Goal: Use online tool/utility: Utilize a website feature to perform a specific function

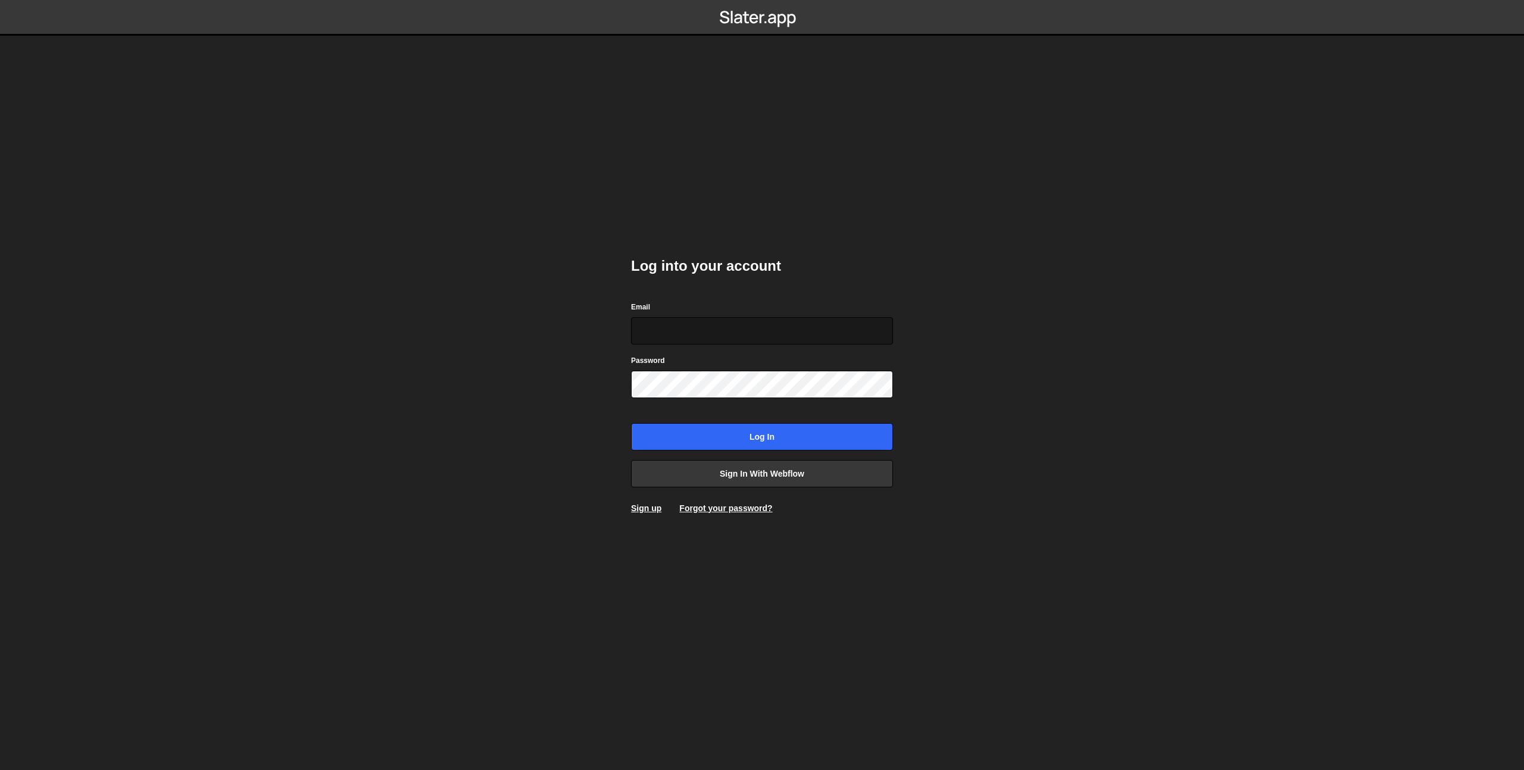
click at [741, 335] on input "Email" at bounding box center [762, 330] width 262 height 27
drag, startPoint x: 1000, startPoint y: 405, endPoint x: 986, endPoint y: 414, distance: 15.9
click at [1000, 406] on body "Log into your account Email Password Log in Sign in with Webflow Sign up Forgot…" at bounding box center [762, 385] width 1524 height 770
click at [838, 478] on link "Sign in with Webflow" at bounding box center [762, 473] width 262 height 27
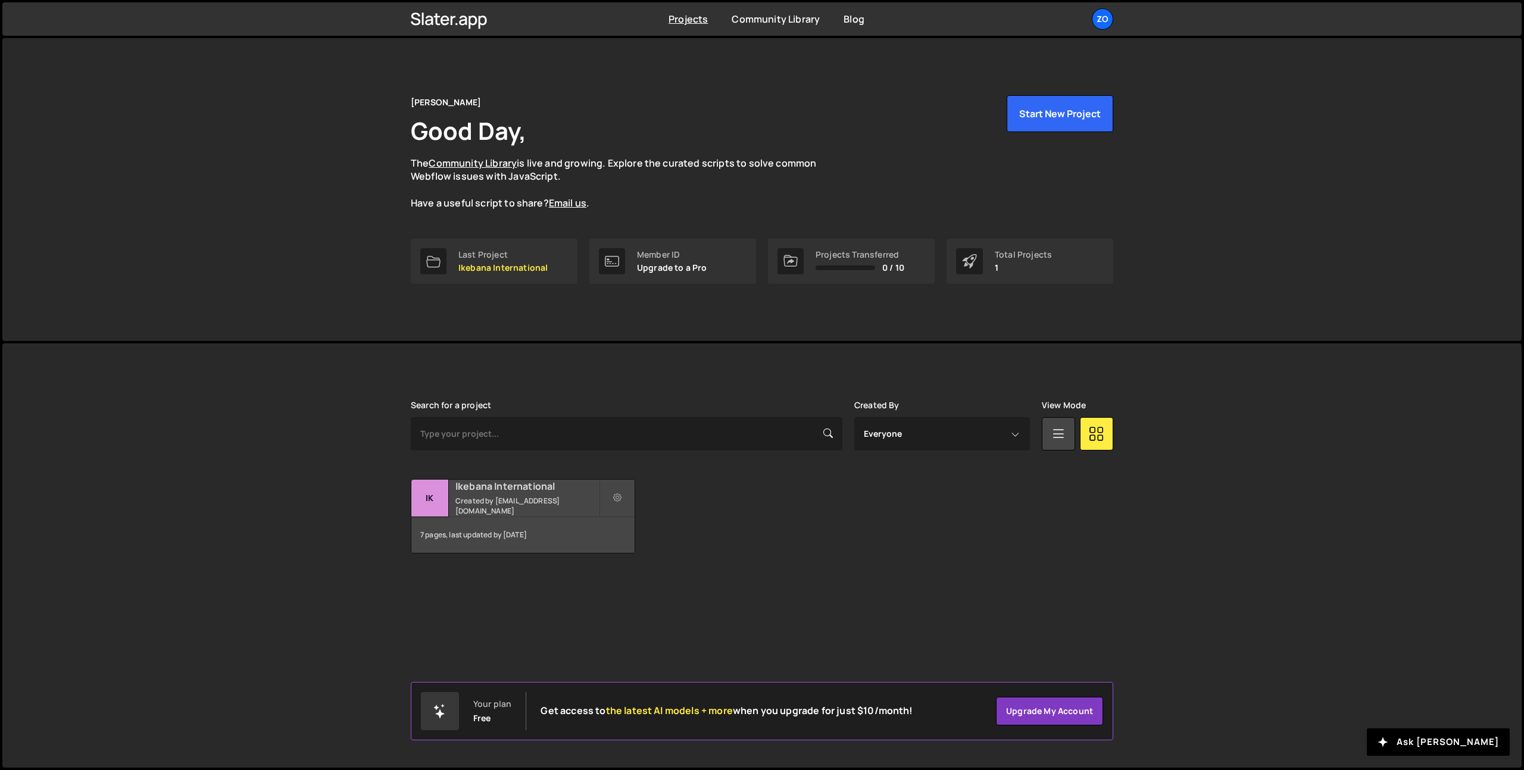
click at [539, 493] on h2 "Ikebana International" at bounding box center [526, 486] width 143 height 13
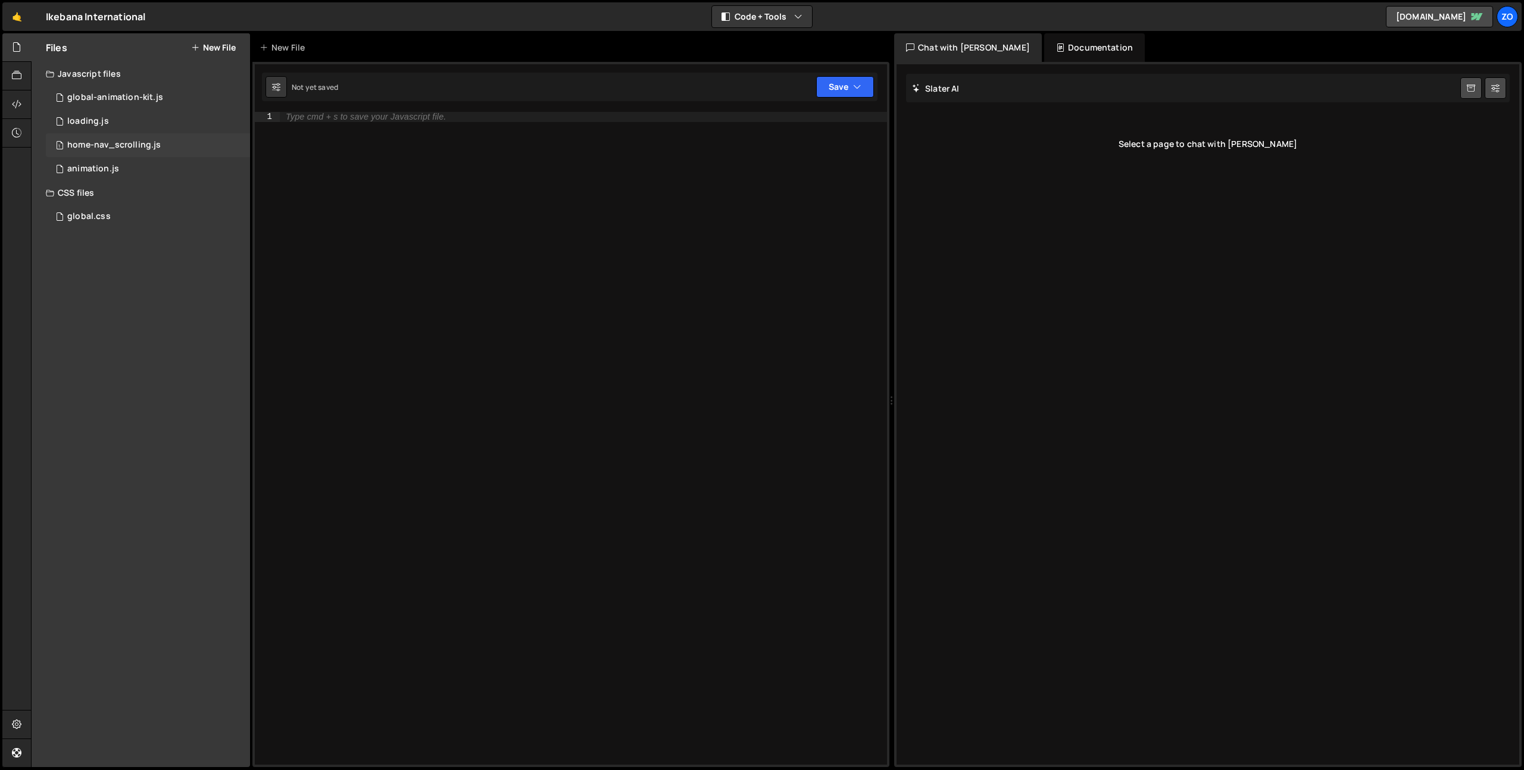
click at [108, 140] on div "home-nav_scrolling.js" at bounding box center [113, 145] width 93 height 11
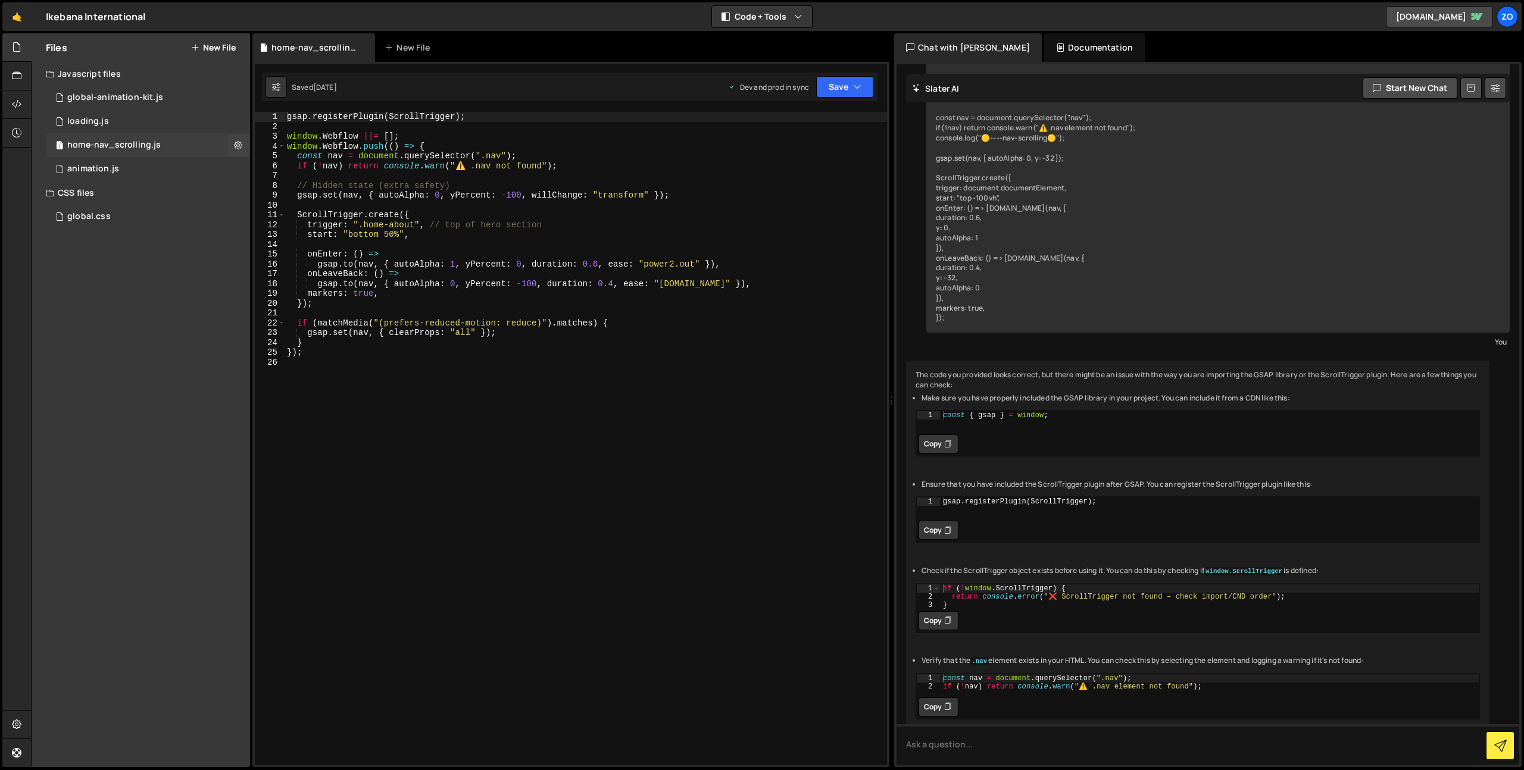
scroll to position [200, 0]
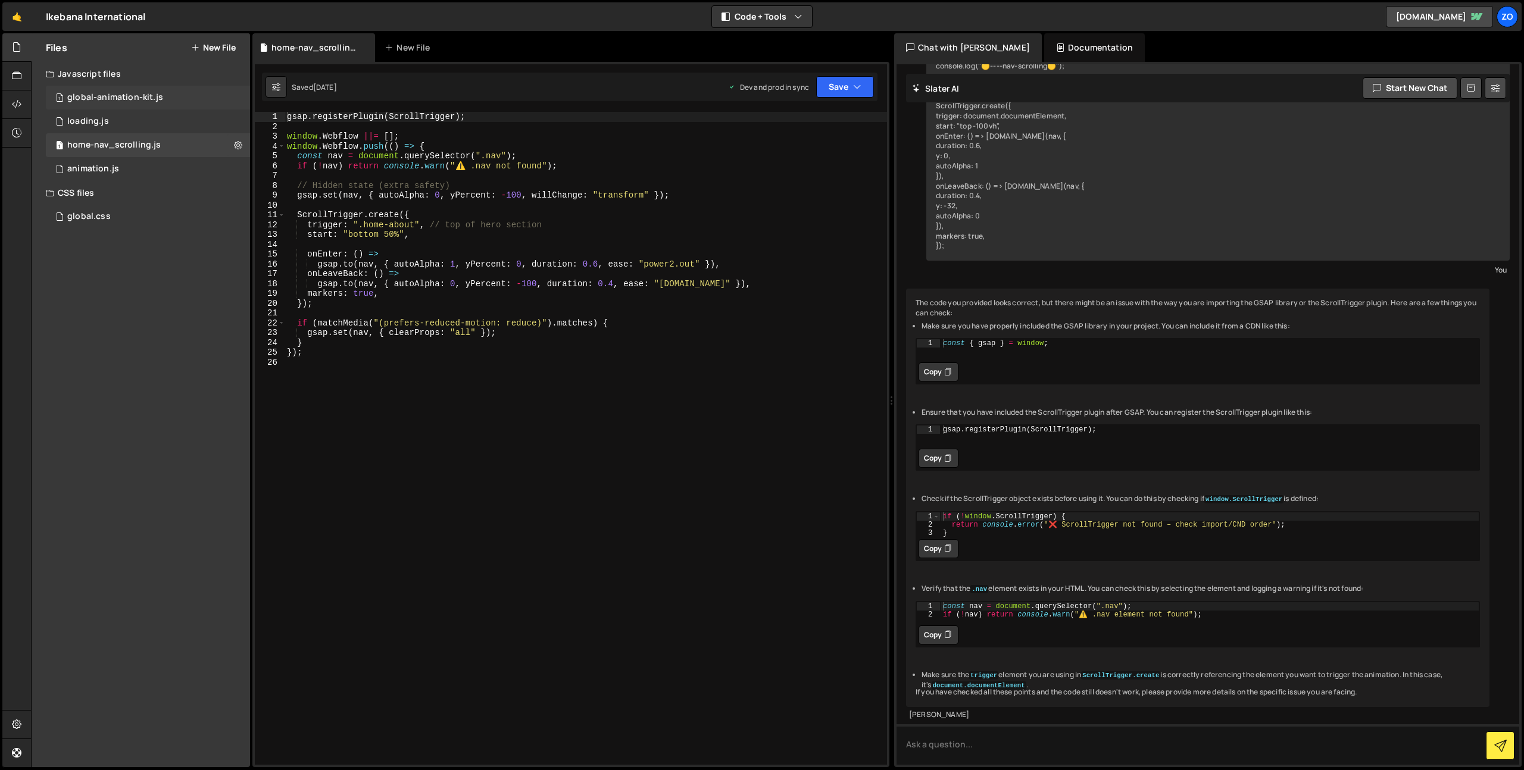
click at [113, 99] on div "global-animation-kit.js" at bounding box center [115, 97] width 96 height 11
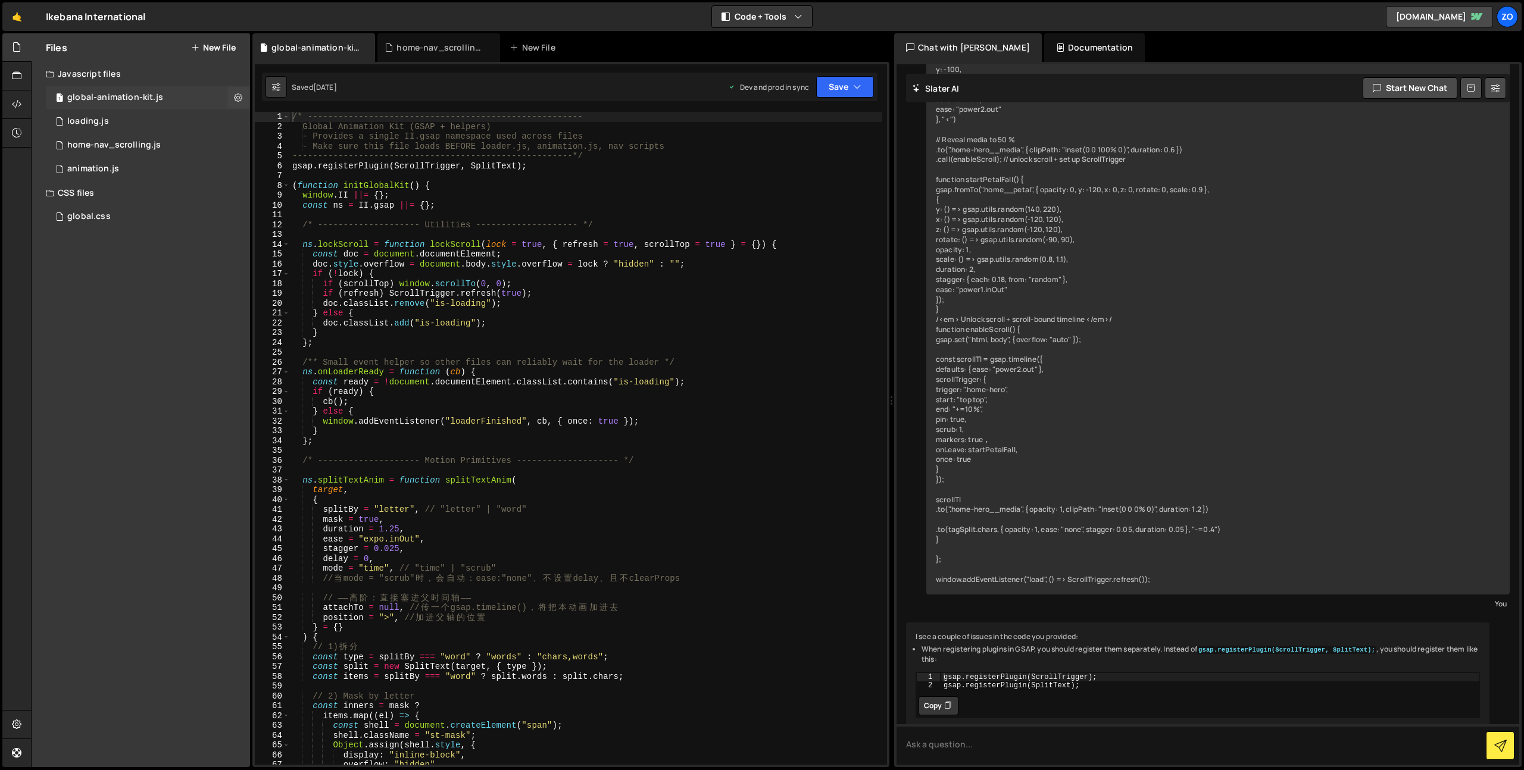
scroll to position [937, 0]
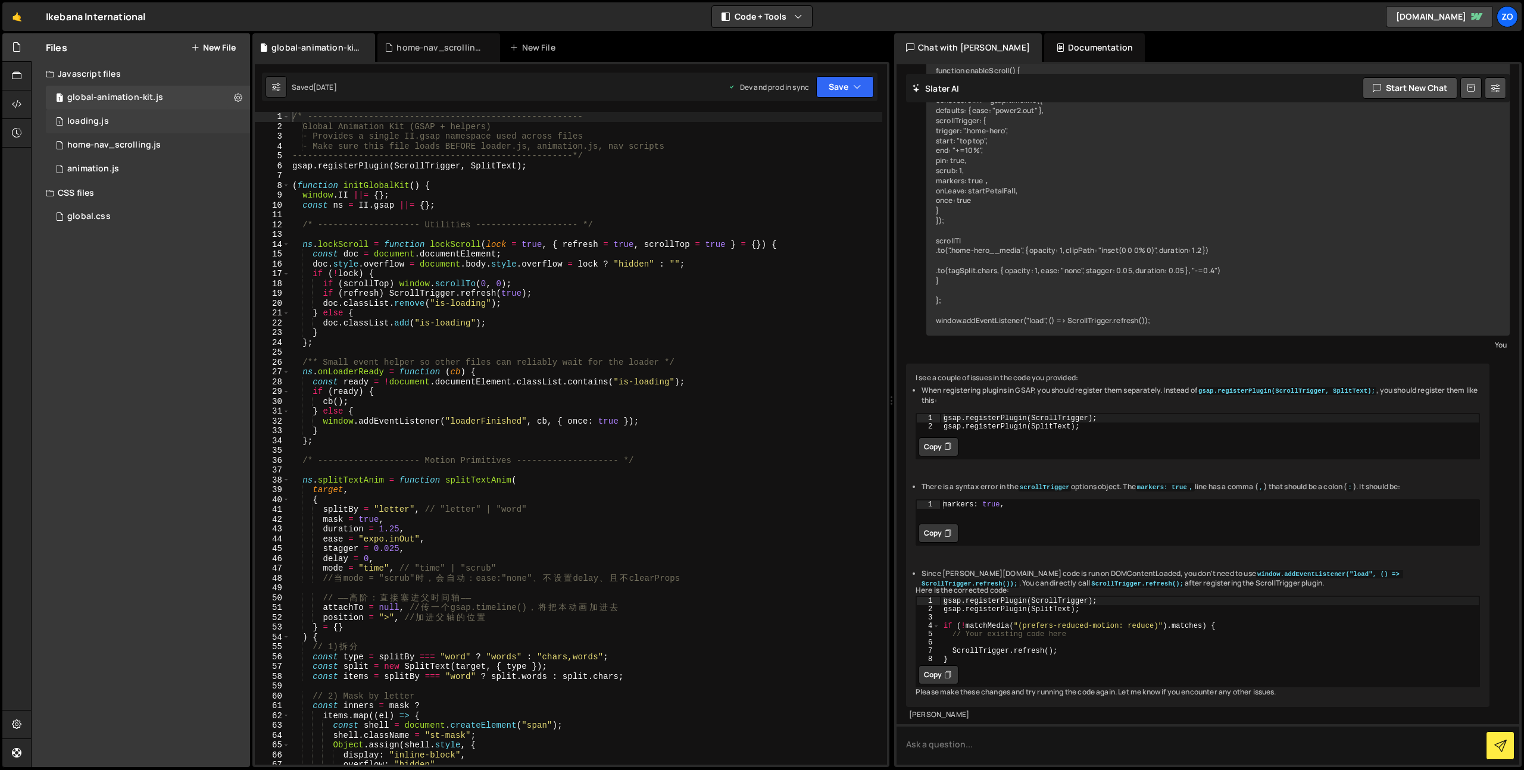
click at [99, 121] on div "loading.js" at bounding box center [88, 121] width 42 height 11
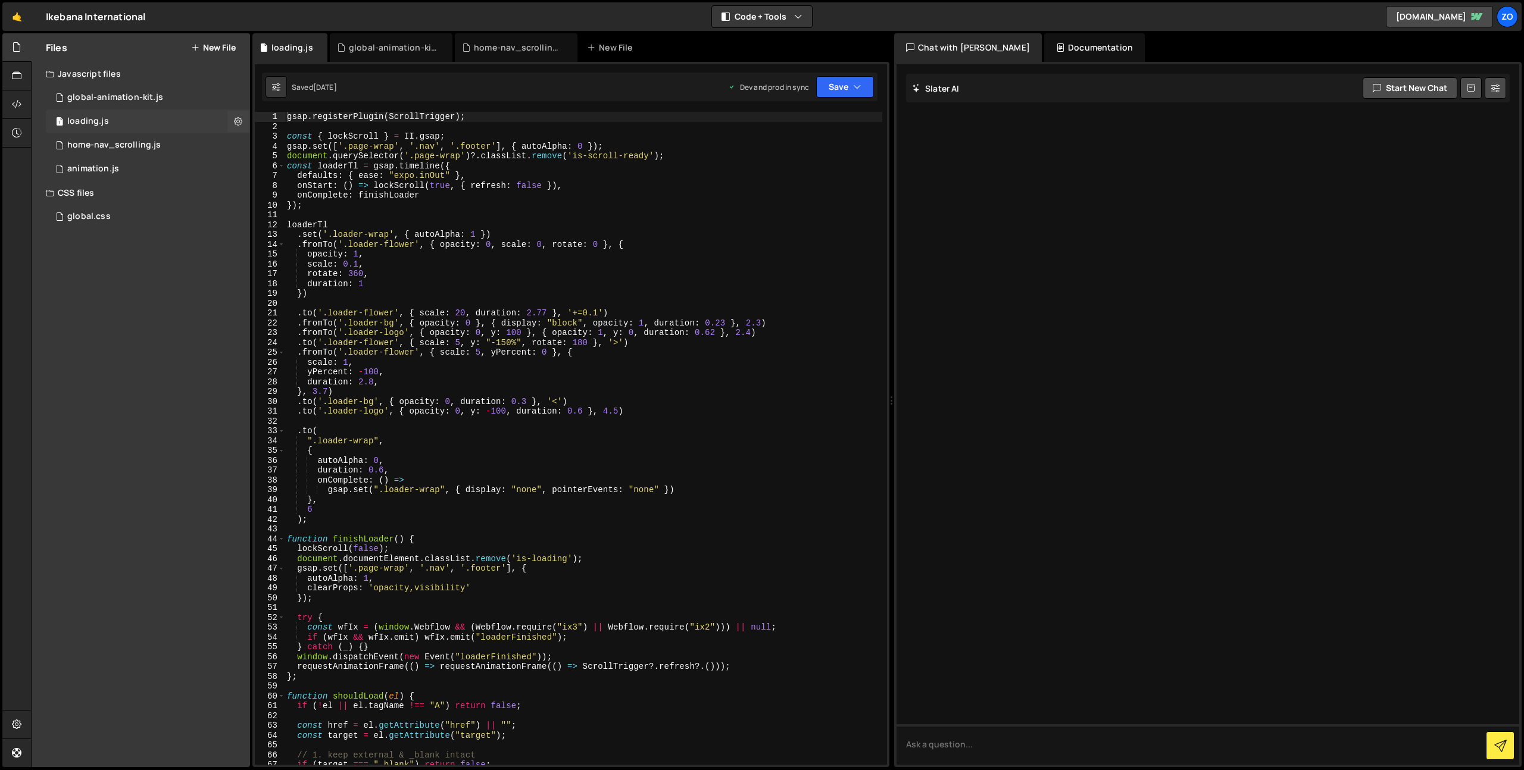
scroll to position [0, 0]
click at [101, 148] on div "home-nav_scrolling.js" at bounding box center [113, 145] width 93 height 11
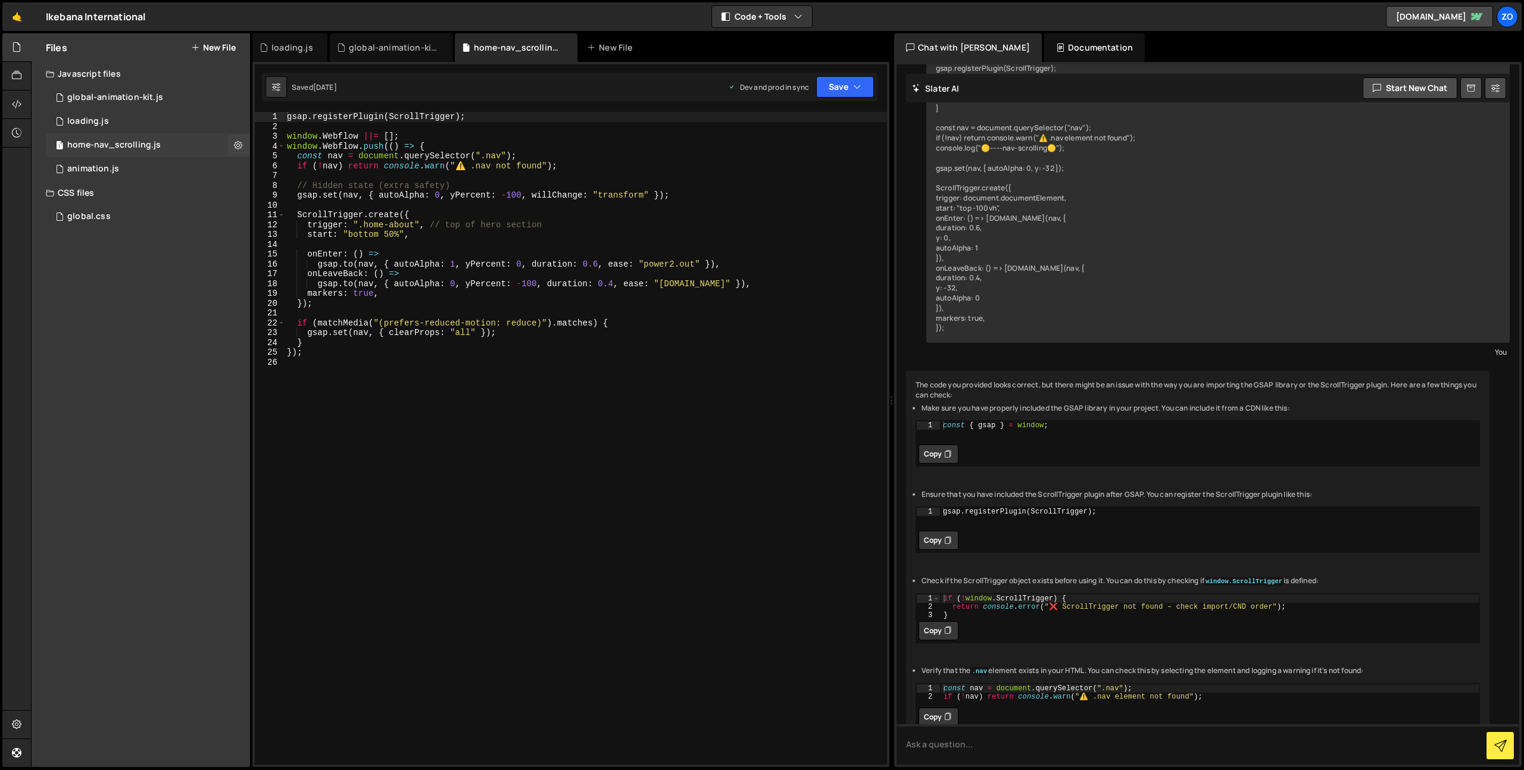
scroll to position [200, 0]
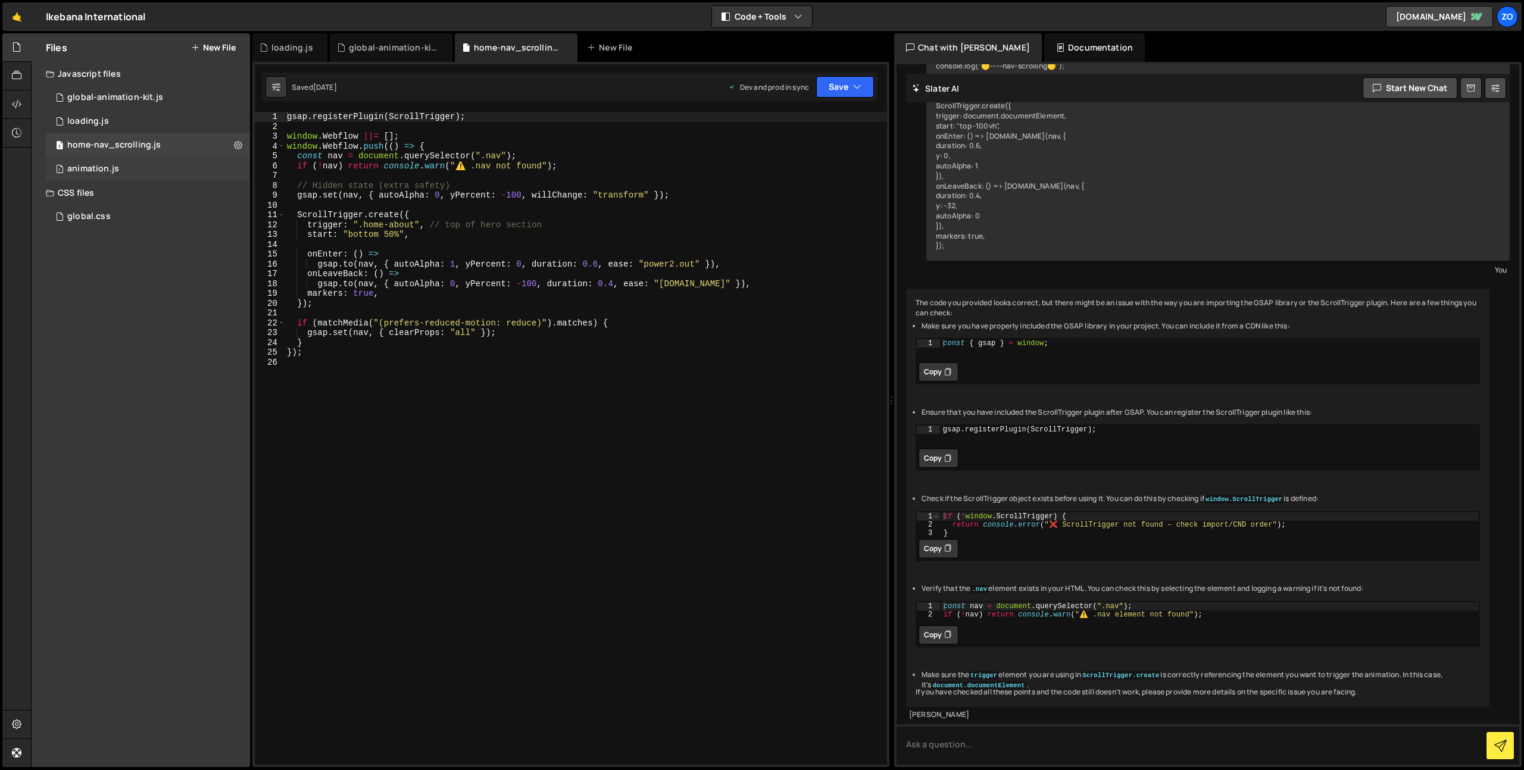
click at [101, 170] on div "animation.js" at bounding box center [93, 169] width 52 height 11
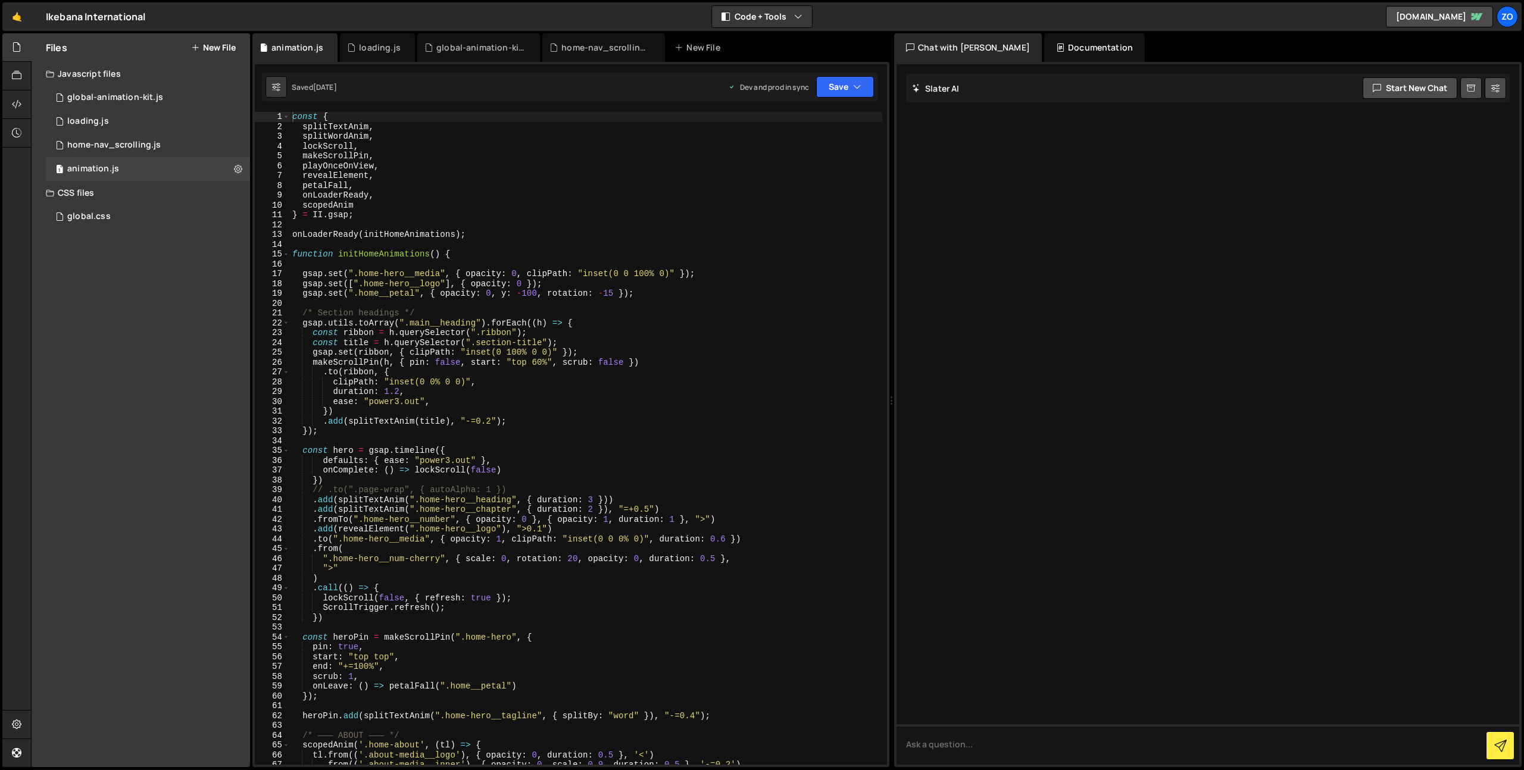
scroll to position [183, 0]
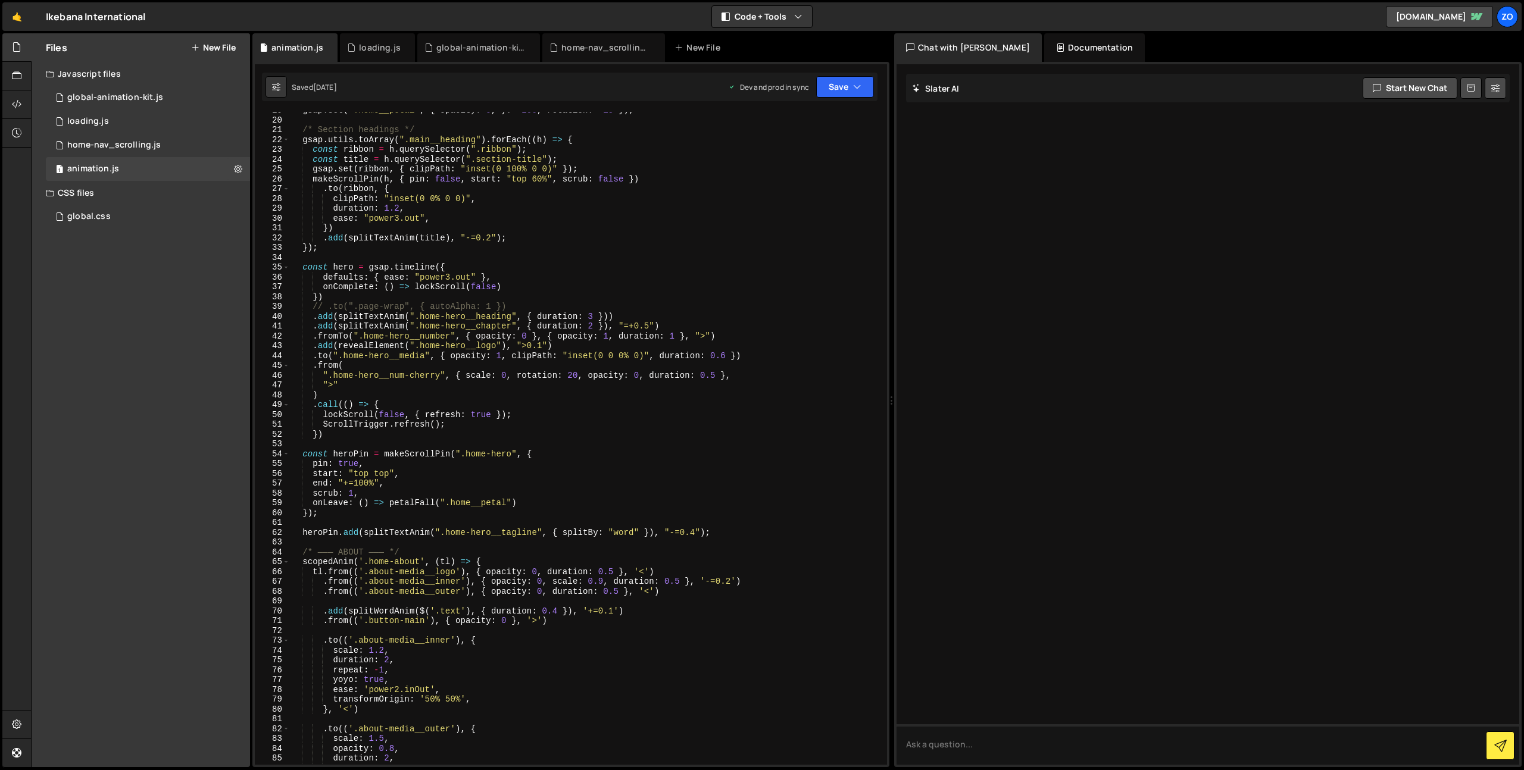
click at [786, 463] on div "gsap . set ( ".home__petal" , { opacity : 0 , y : - 100 , rotation : - 15 }) ; …" at bounding box center [586, 441] width 592 height 673
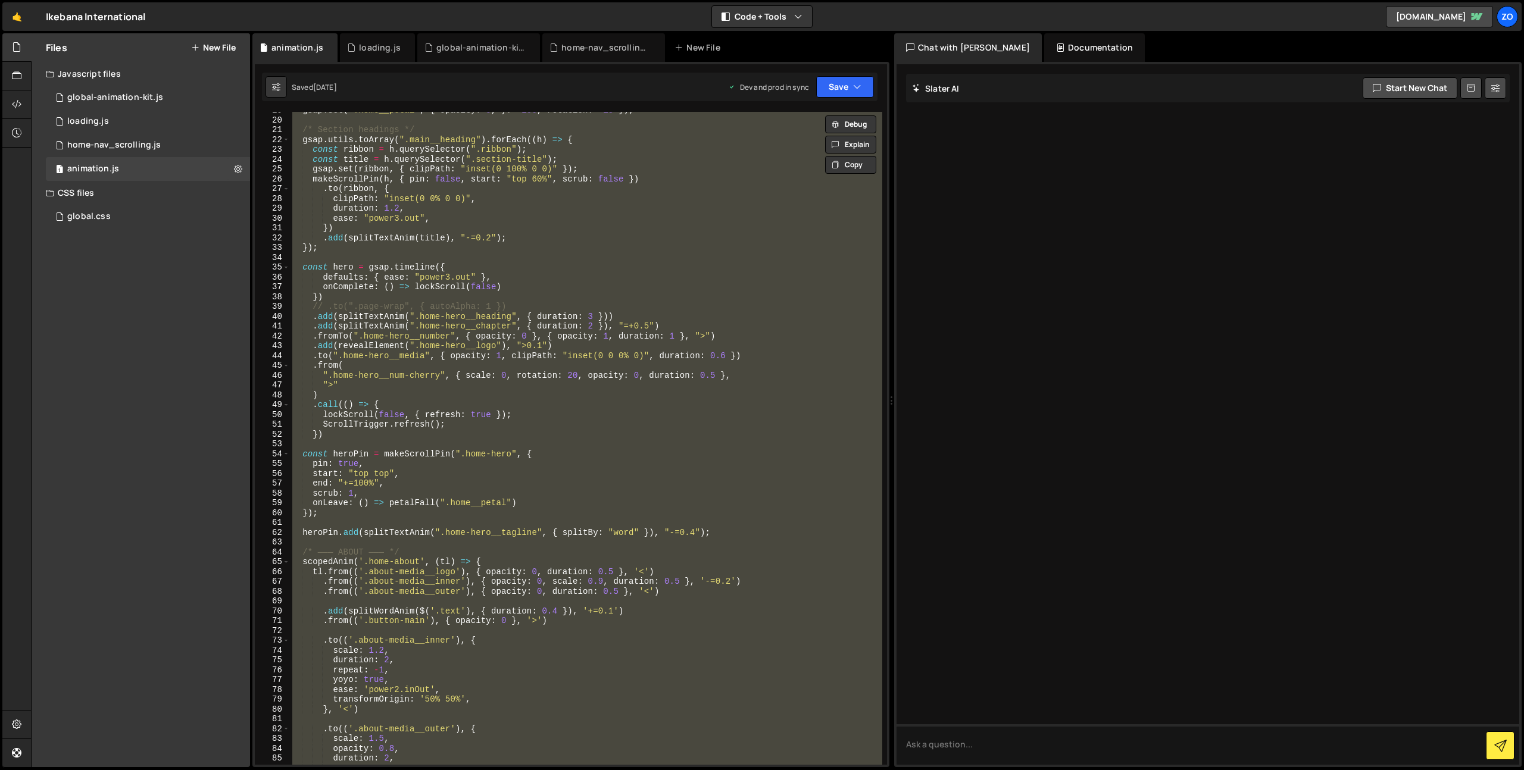
type textarea "// }"
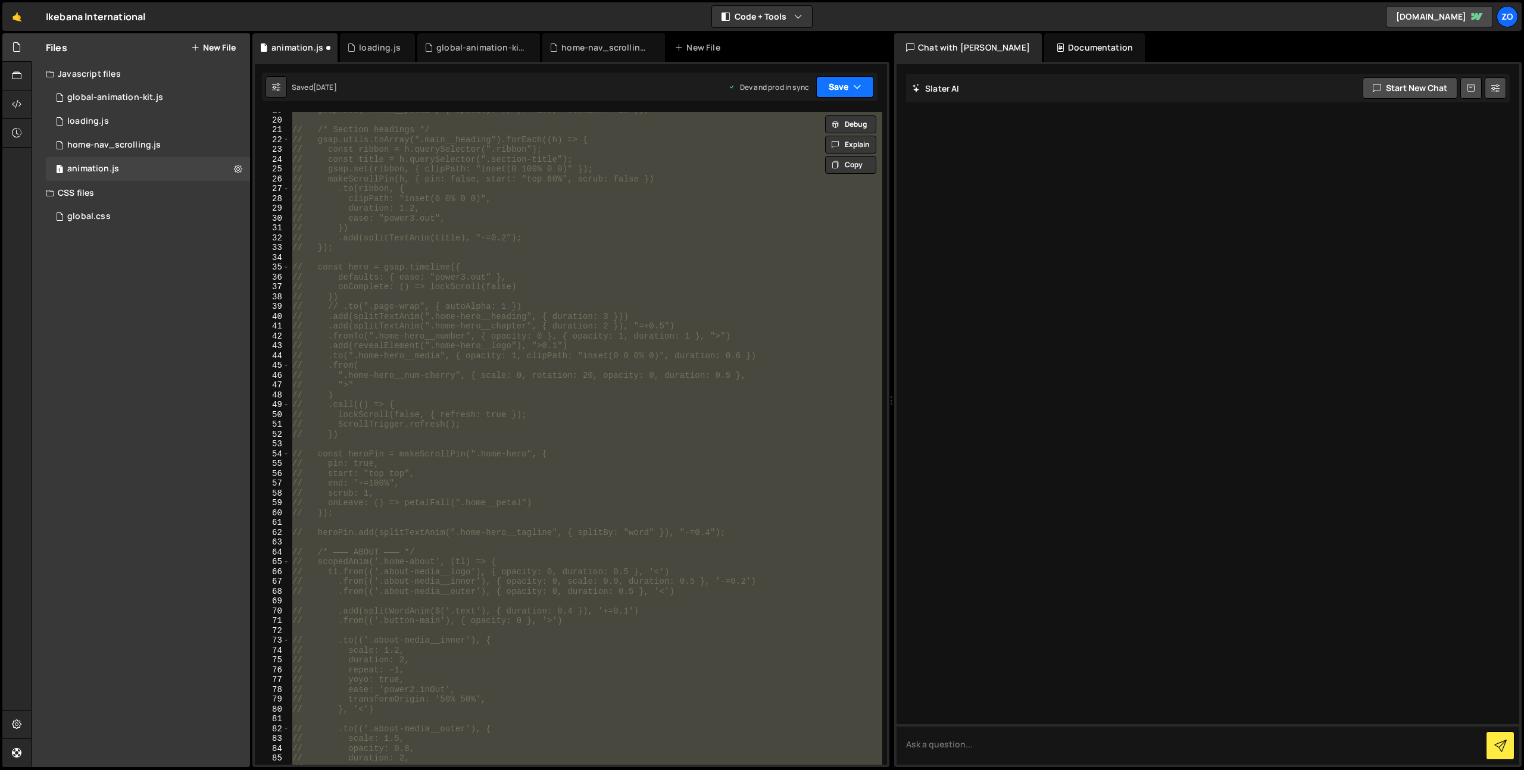
click at [854, 94] on button "Save" at bounding box center [845, 86] width 58 height 21
click at [845, 161] on icon at bounding box center [846, 162] width 8 height 12
